Goal: Navigation & Orientation: Find specific page/section

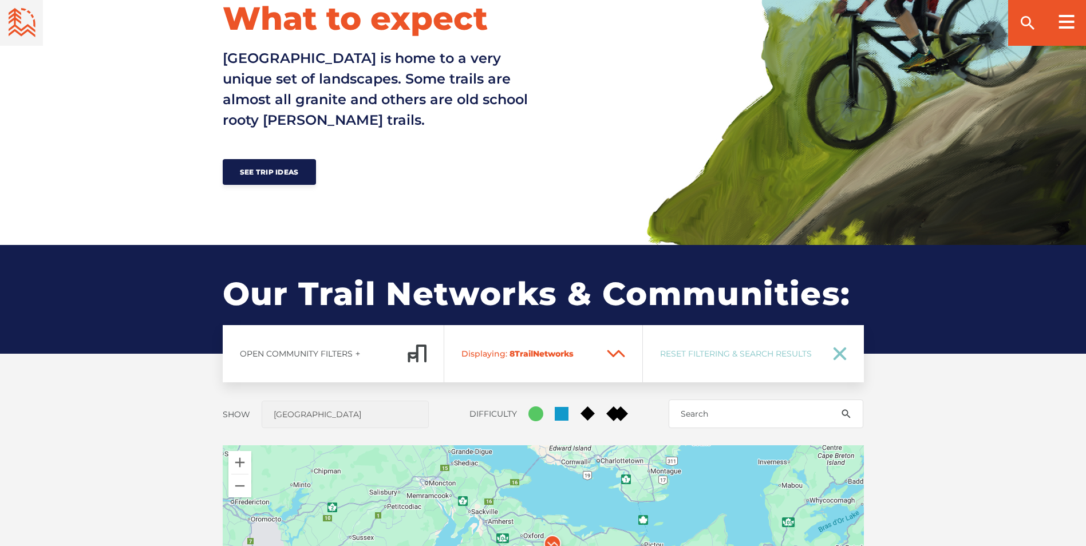
scroll to position [859, 0]
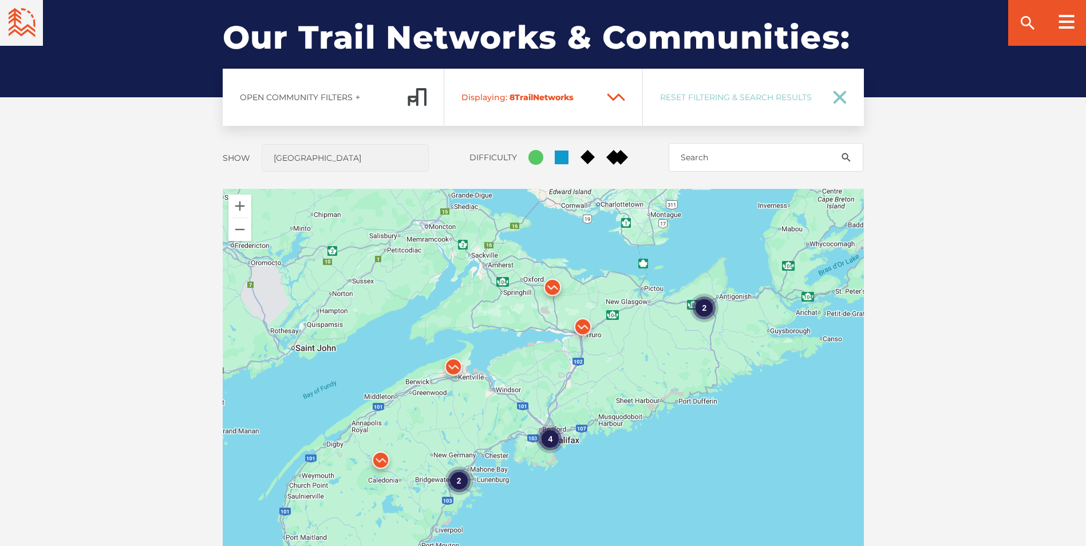
click at [452, 366] on img at bounding box center [453, 370] width 34 height 34
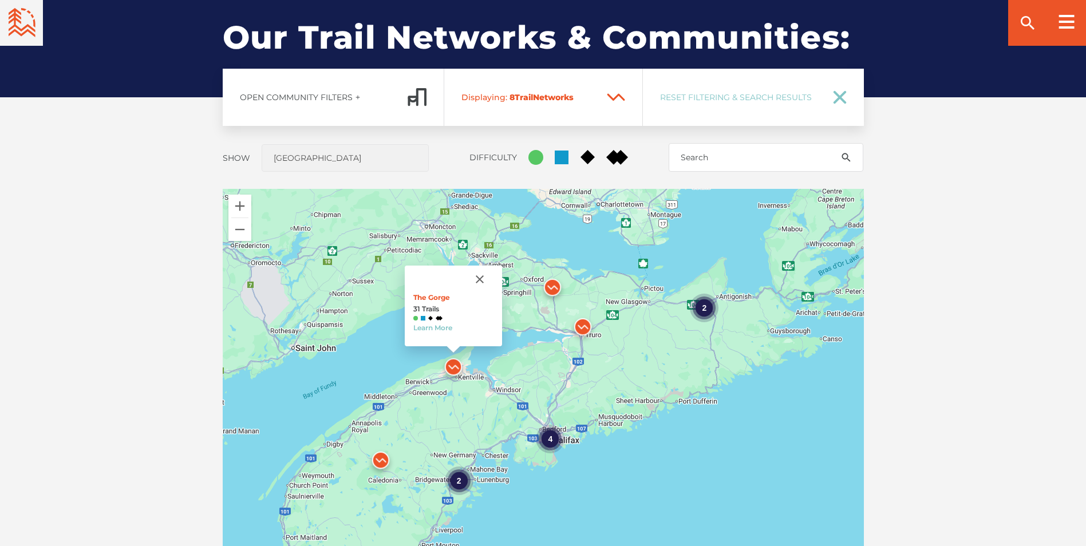
click at [580, 325] on img at bounding box center [583, 330] width 34 height 34
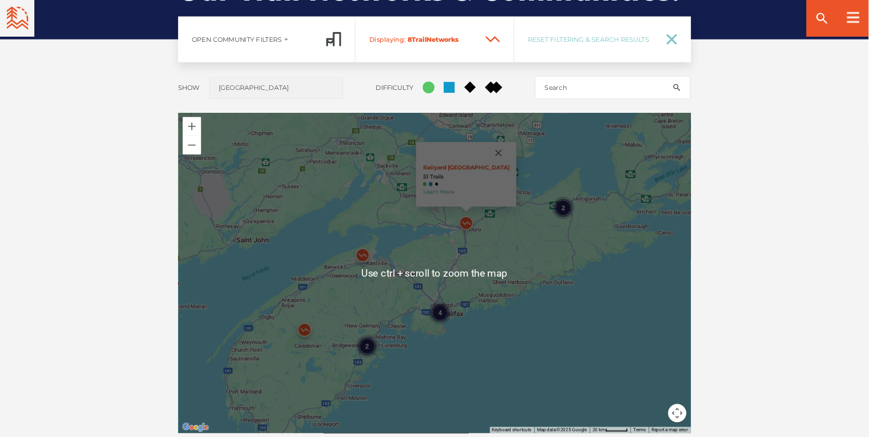
scroll to position [916, 0]
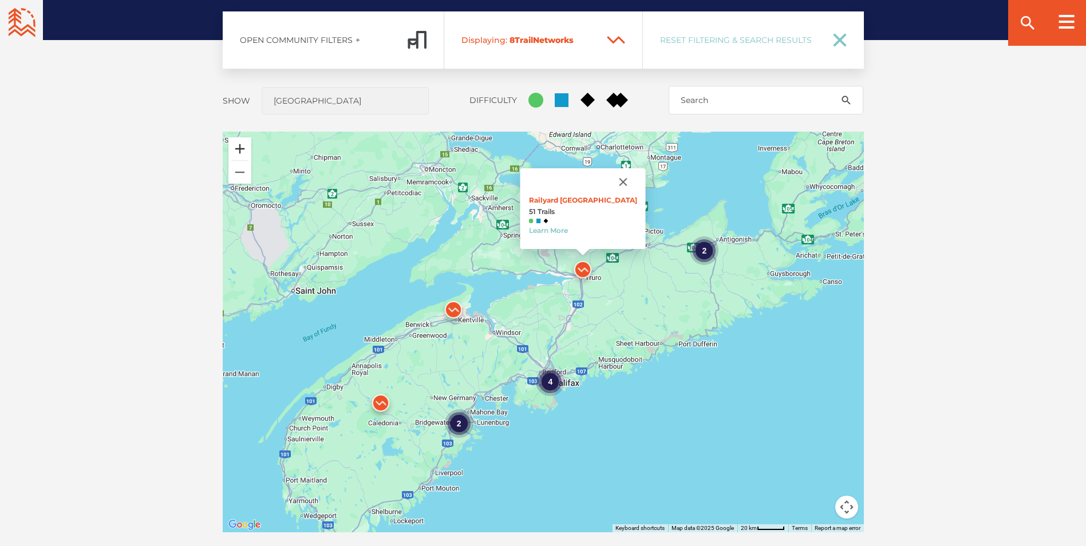
click at [238, 145] on button "Zoom in" at bounding box center [239, 148] width 23 height 23
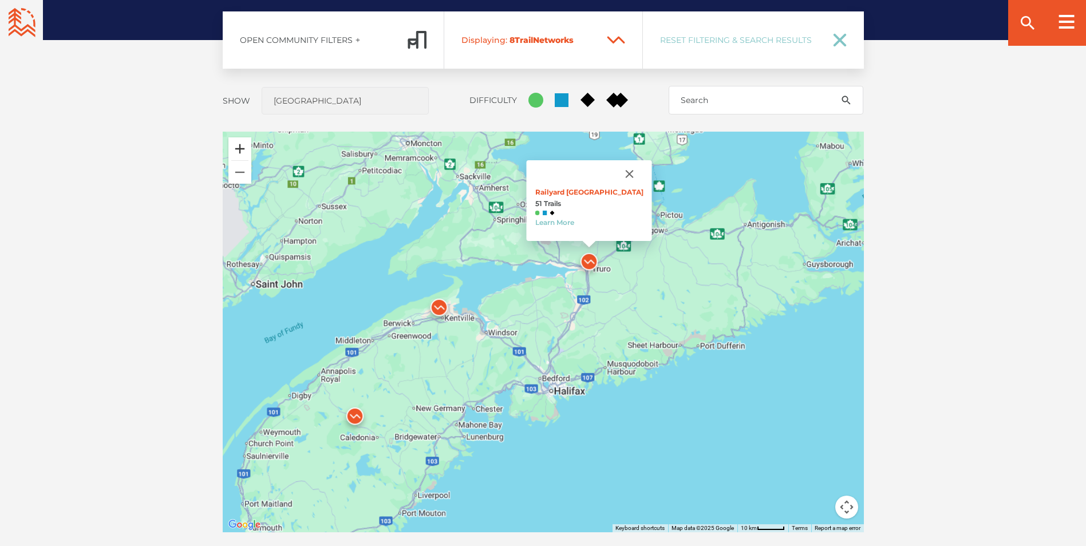
click at [238, 145] on button "Zoom in" at bounding box center [239, 148] width 23 height 23
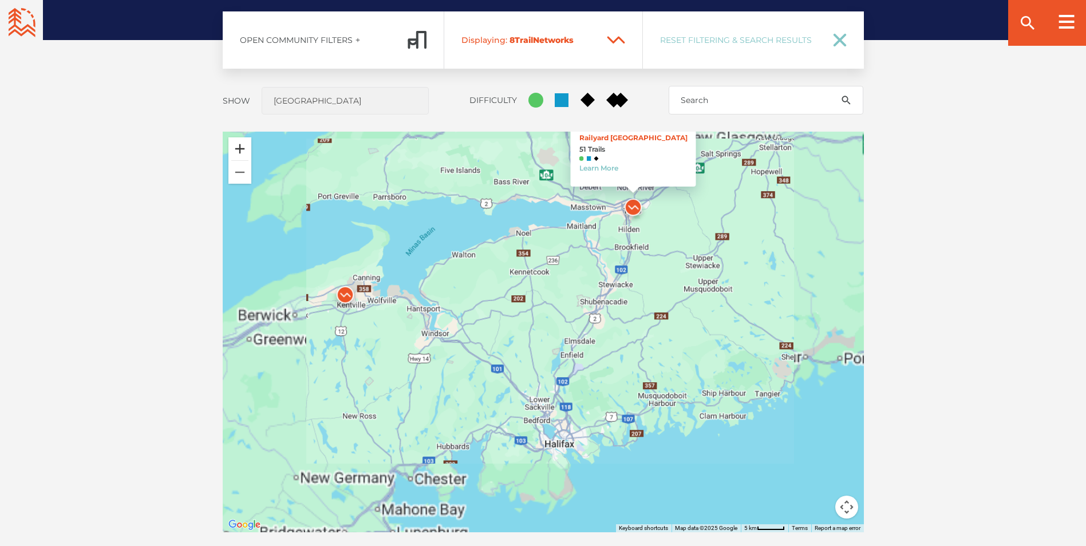
click at [238, 145] on button "Zoom in" at bounding box center [239, 148] width 23 height 23
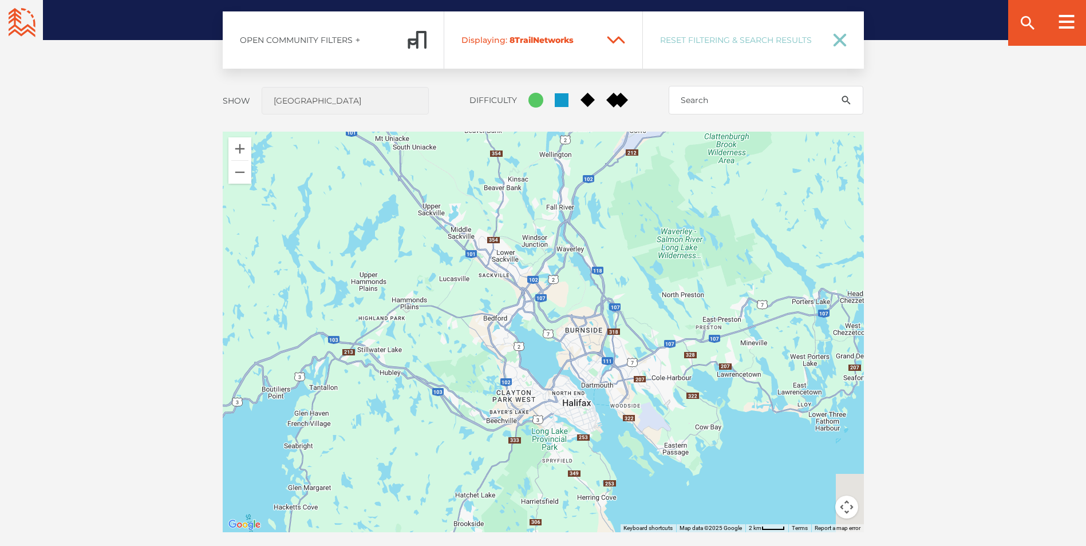
drag, startPoint x: 546, startPoint y: 397, endPoint x: 521, endPoint y: 62, distance: 336.3
click at [521, 62] on div "Open Community Filters Displaying: 8 Trail Network s Reset Filtering & Search R…" at bounding box center [543, 303] width 801 height 585
click at [571, 458] on div "2" at bounding box center [572, 459] width 29 height 29
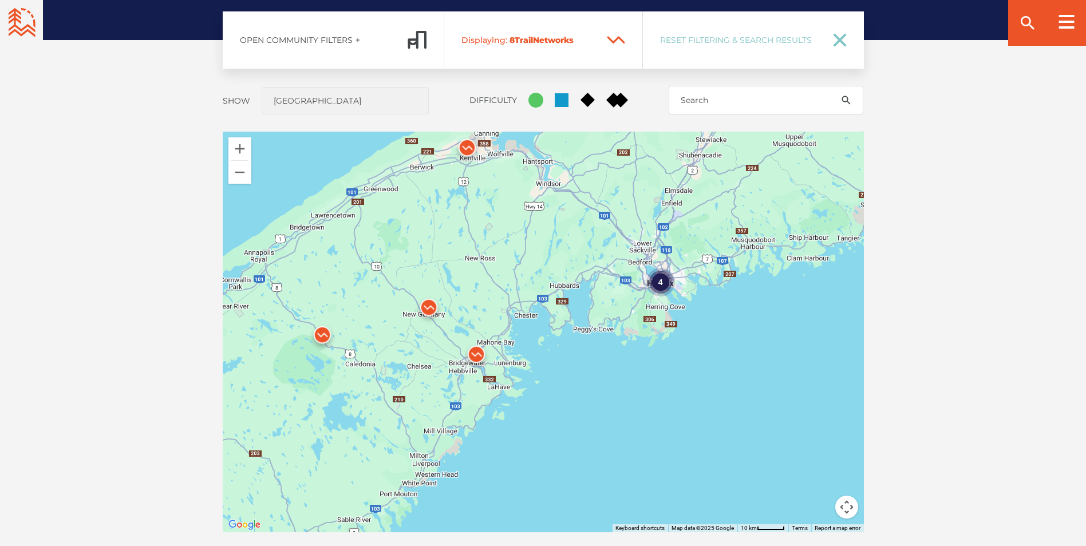
drag, startPoint x: 361, startPoint y: 270, endPoint x: 552, endPoint y: 229, distance: 194.9
click at [552, 229] on div "4 Railyard Mountain Bike Park 51 Trails Learn More" at bounding box center [543, 332] width 641 height 401
click at [428, 307] on img at bounding box center [429, 310] width 34 height 34
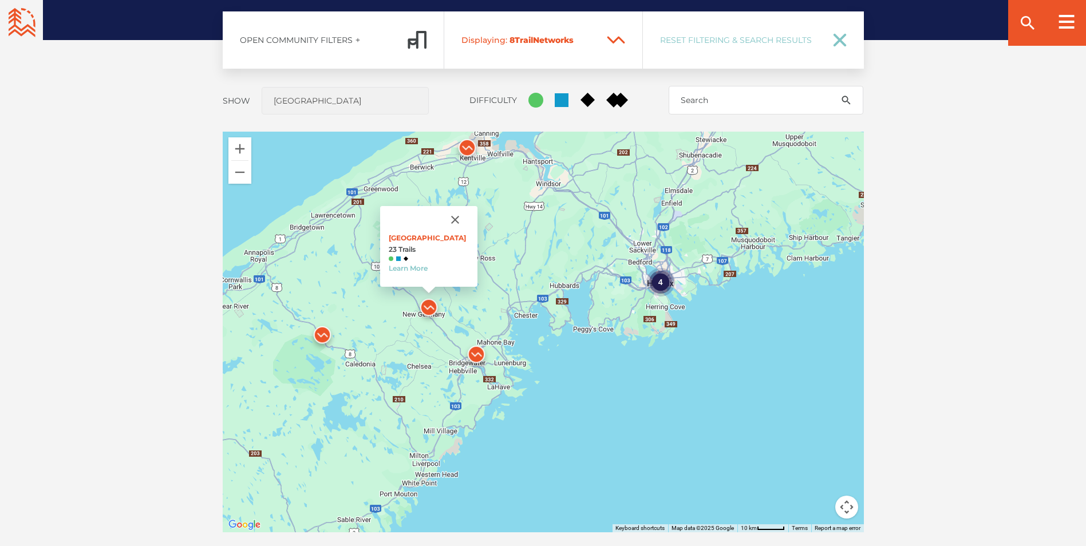
click at [476, 354] on img at bounding box center [476, 357] width 34 height 34
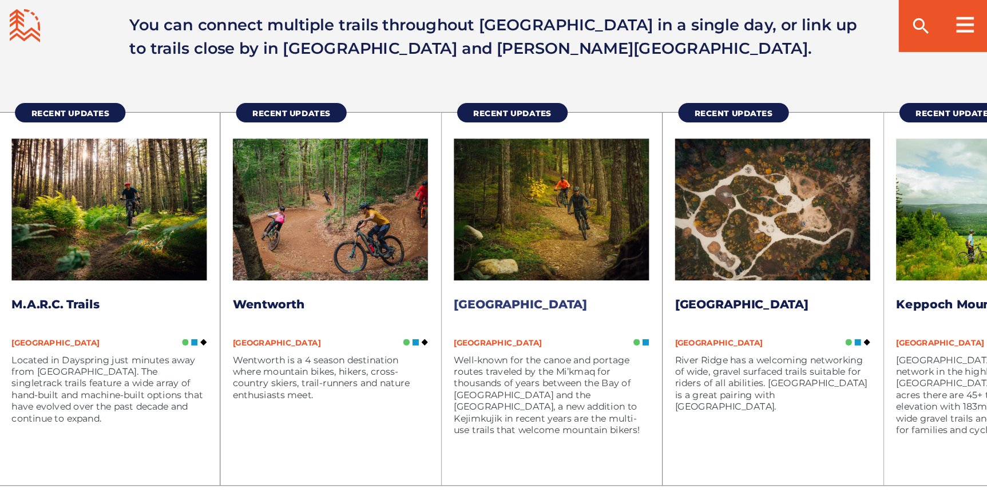
scroll to position [1465, 0]
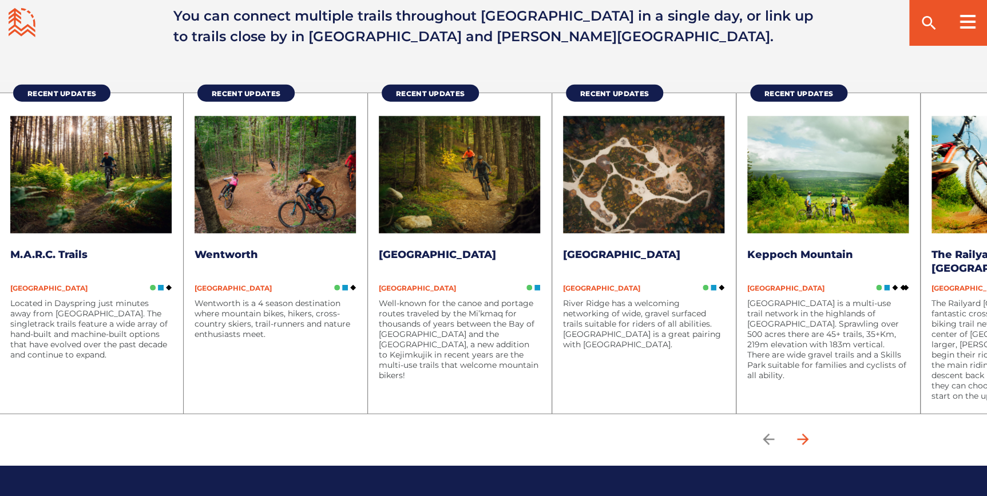
click at [606, 441] on icon "arrow forward" at bounding box center [802, 439] width 17 height 17
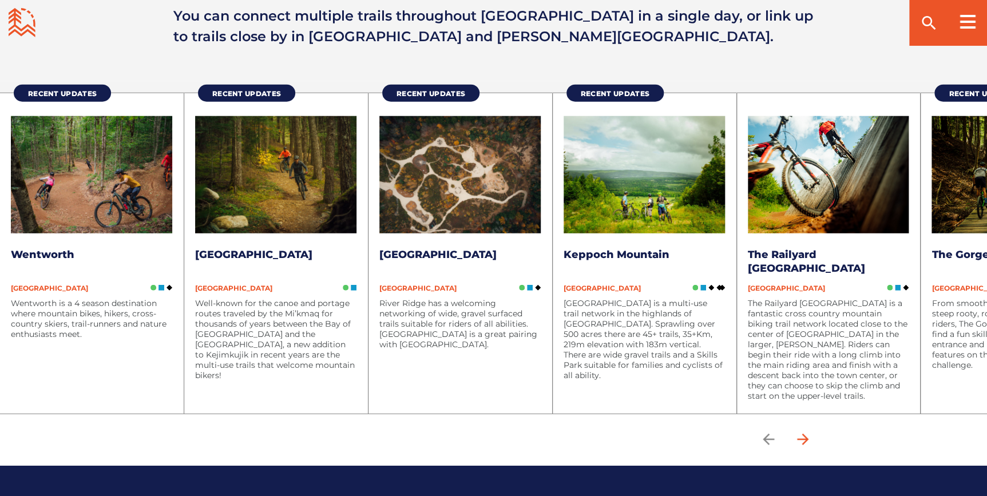
click at [606, 439] on icon "arrow forward" at bounding box center [802, 439] width 11 height 11
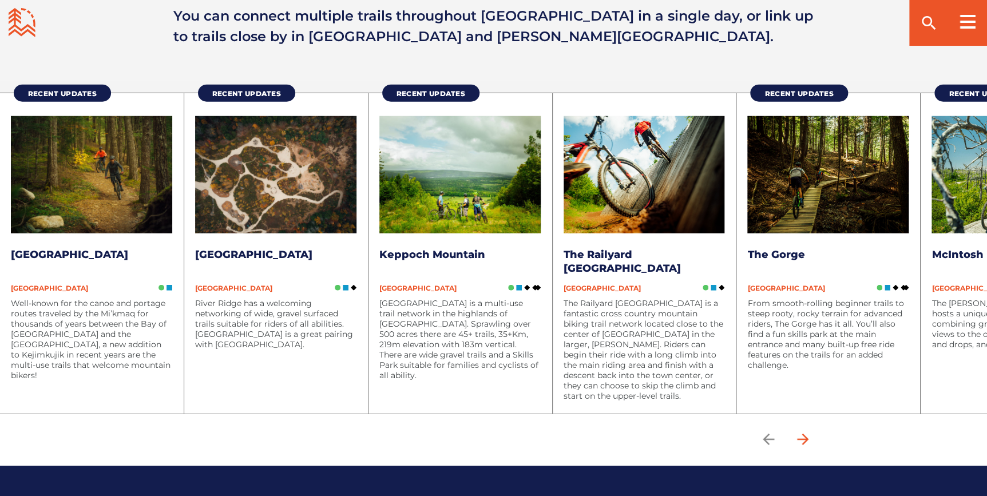
click at [606, 439] on icon "arrow forward" at bounding box center [802, 439] width 11 height 11
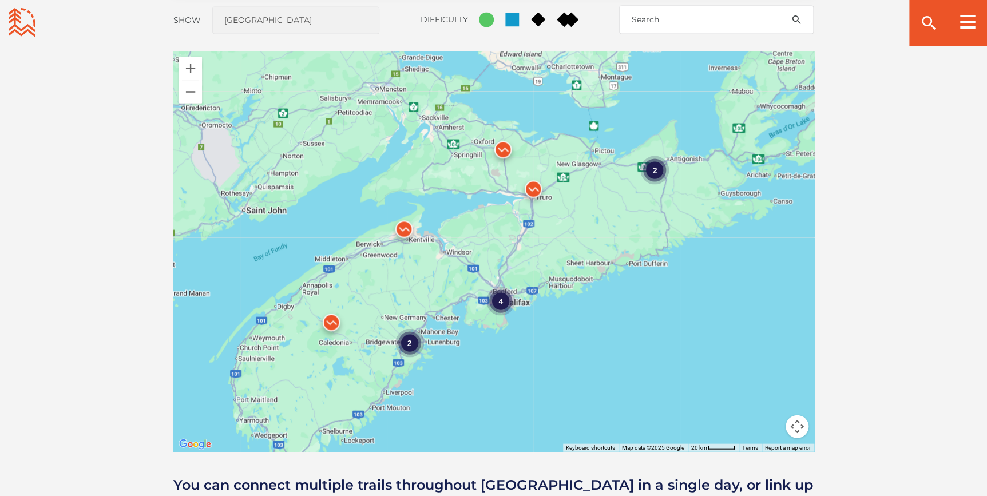
click at [400, 228] on img at bounding box center [404, 232] width 34 height 34
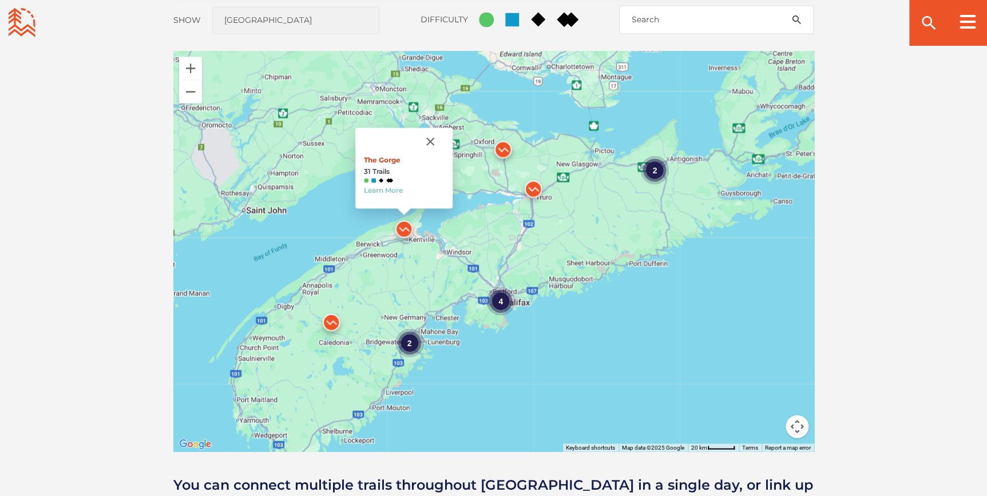
click at [385, 157] on link "The Gorge" at bounding box center [382, 159] width 37 height 9
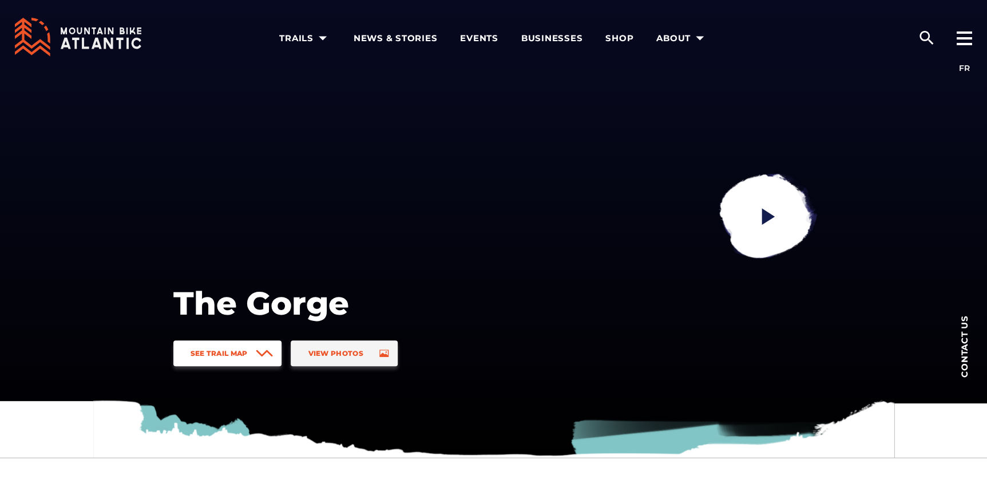
click at [263, 350] on icon at bounding box center [264, 353] width 17 height 7
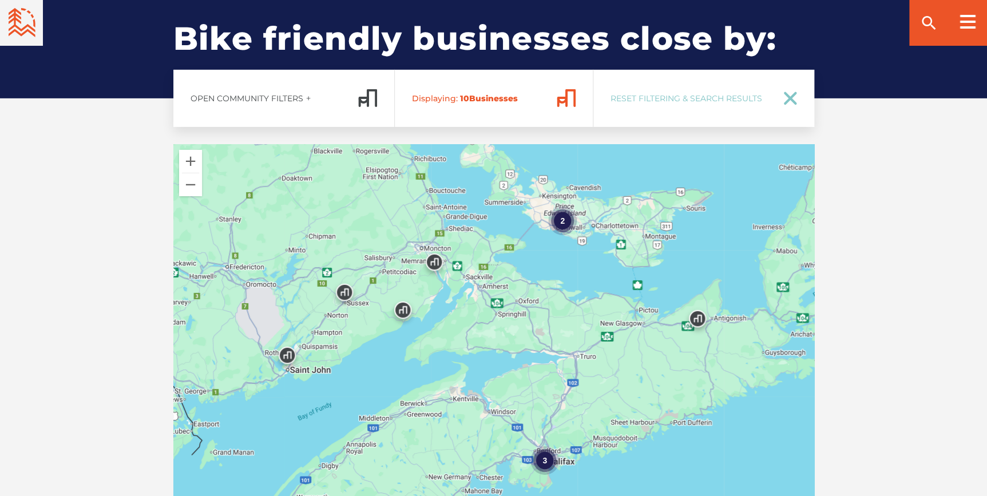
scroll to position [1822, 0]
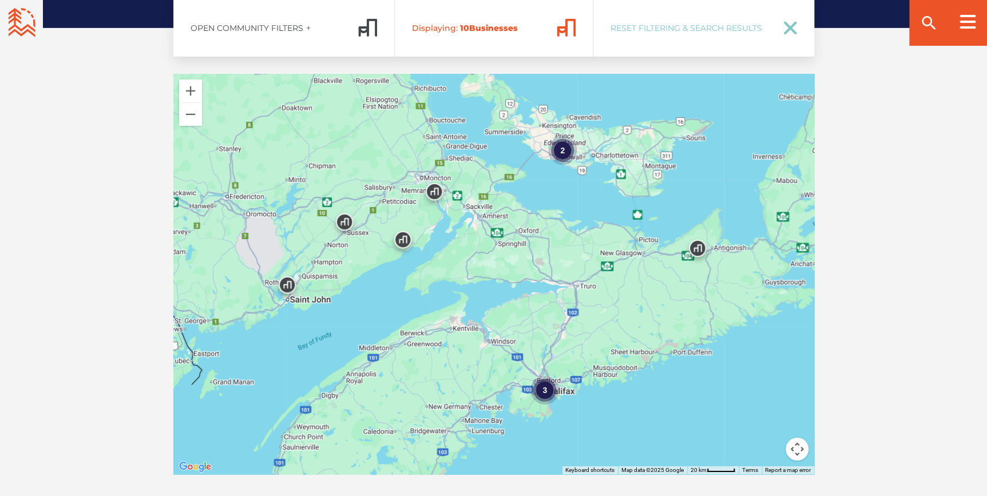
click at [544, 379] on div "3" at bounding box center [545, 390] width 29 height 29
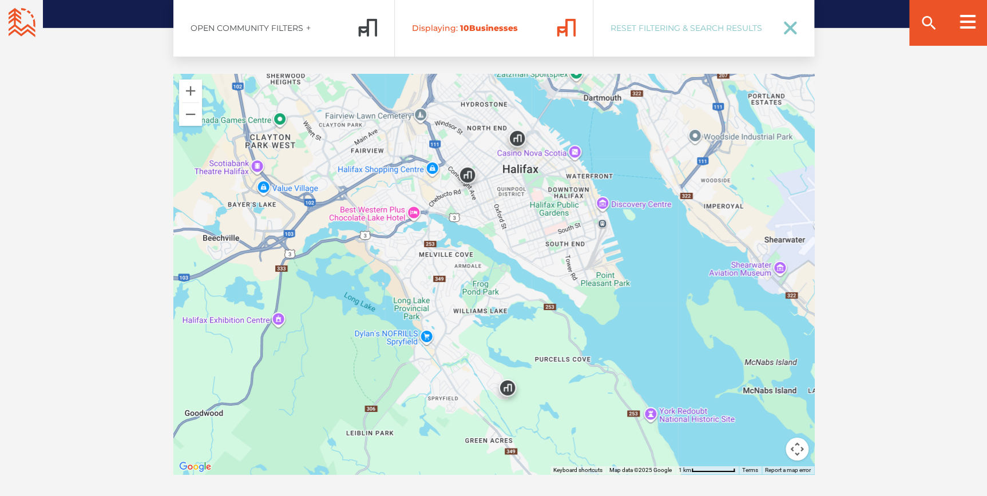
click at [506, 380] on img at bounding box center [508, 391] width 34 height 34
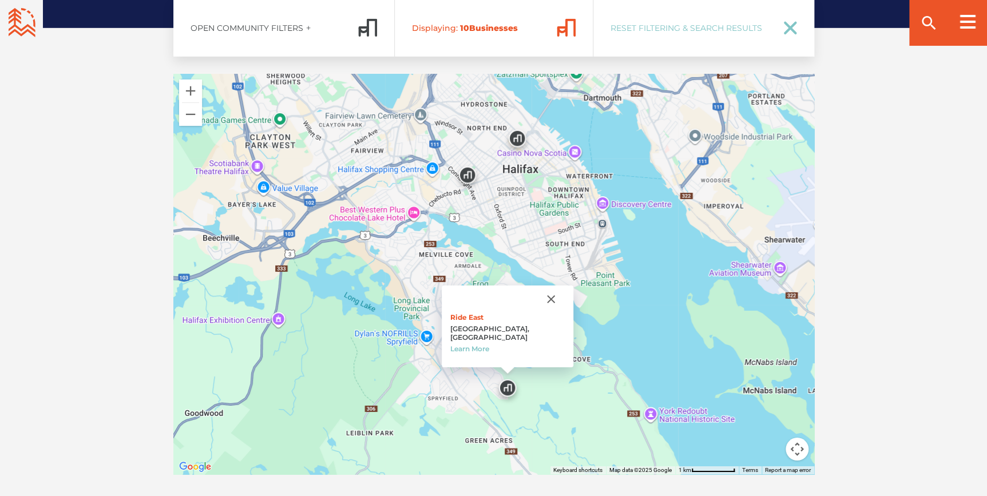
click at [468, 167] on img at bounding box center [467, 178] width 34 height 34
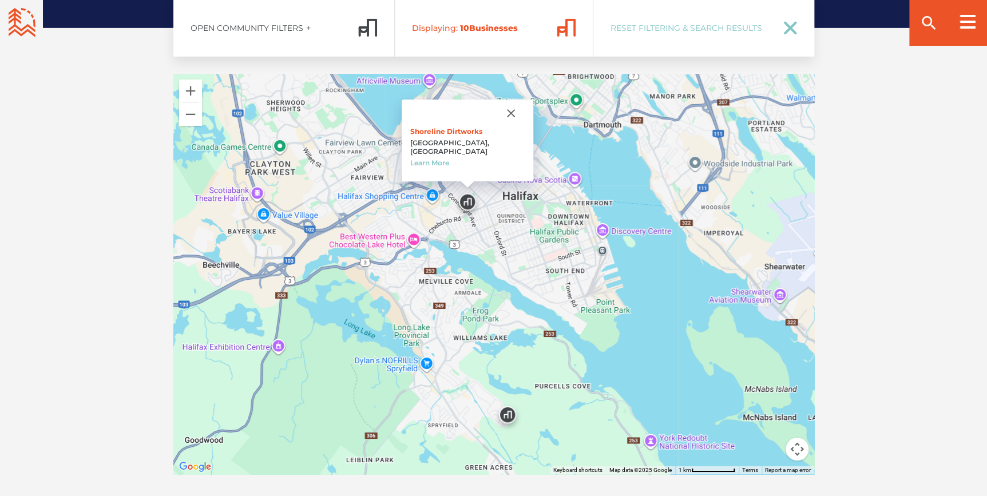
click at [519, 155] on img at bounding box center [517, 168] width 34 height 34
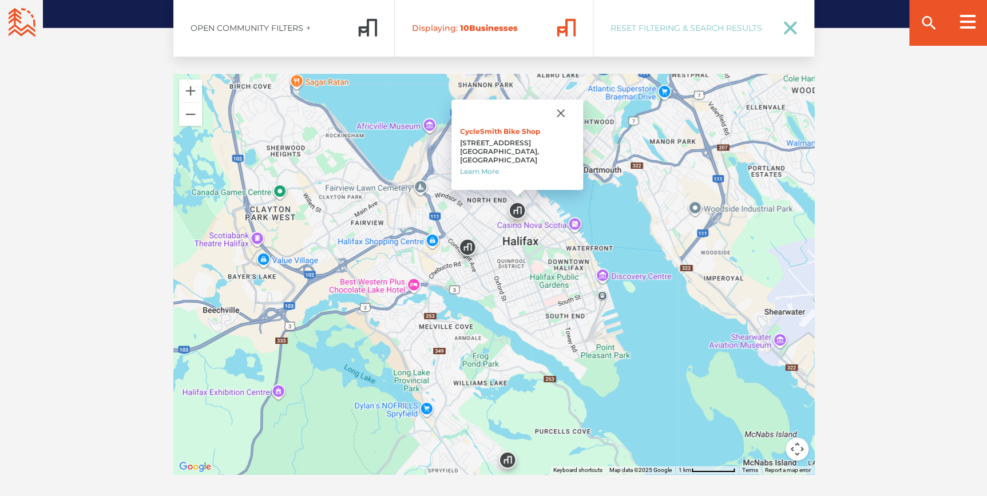
click at [504, 447] on img at bounding box center [508, 463] width 34 height 34
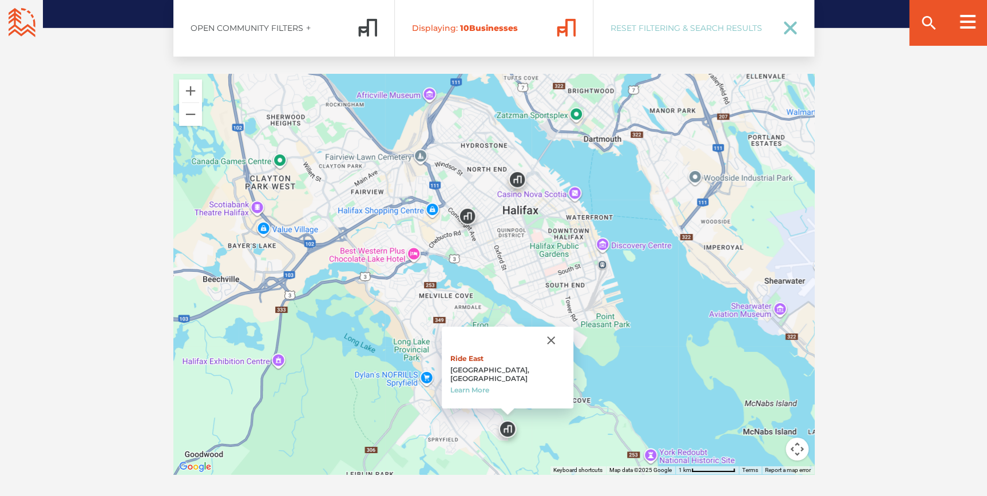
click at [484, 359] on link "Ride East" at bounding box center [466, 358] width 33 height 9
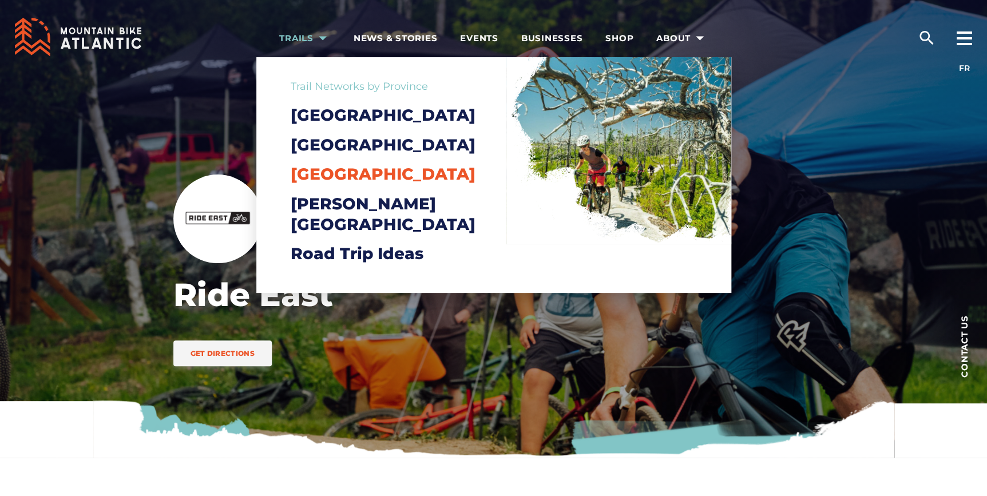
click at [345, 184] on span "[GEOGRAPHIC_DATA]" at bounding box center [383, 173] width 185 height 19
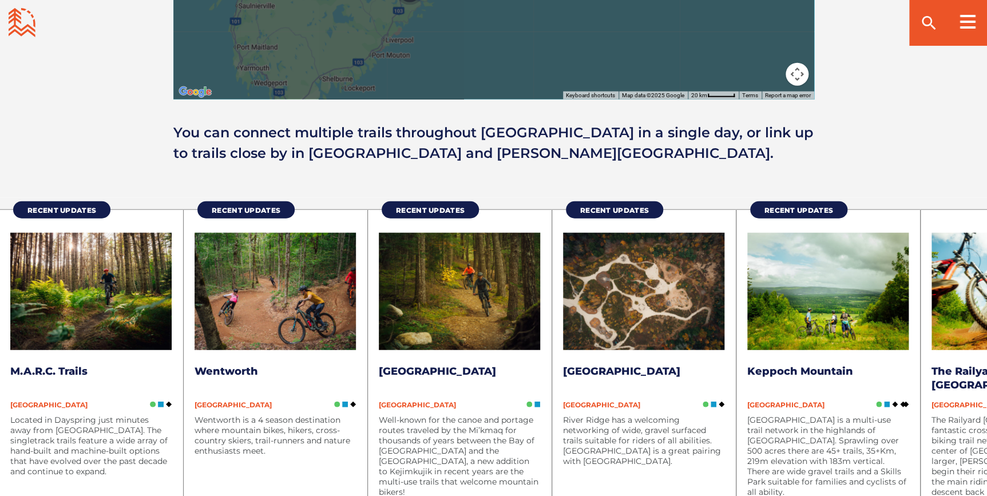
scroll to position [1353, 0]
